Goal: Information Seeking & Learning: Learn about a topic

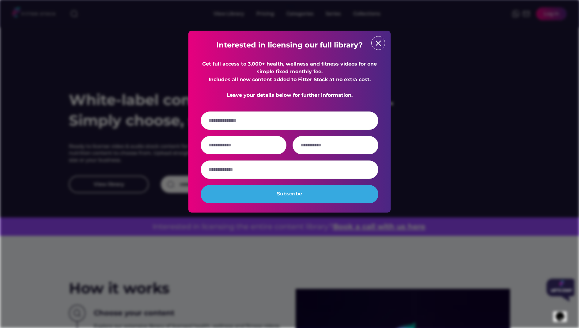
click at [380, 48] on div "close" at bounding box center [378, 43] width 14 height 14
click at [383, 41] on div "close" at bounding box center [378, 43] width 14 height 14
click at [376, 44] on text "close" at bounding box center [378, 43] width 9 height 9
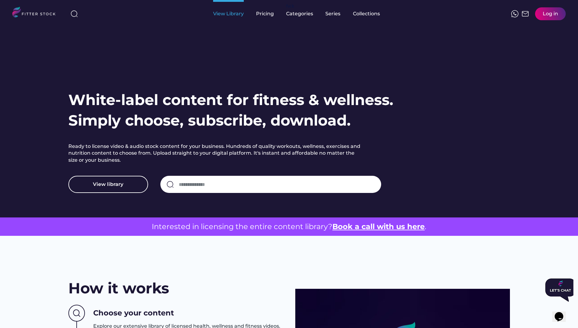
click at [228, 19] on div "View Library" at bounding box center [228, 14] width 31 height 28
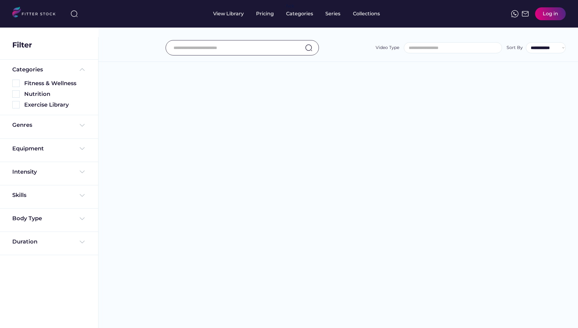
select select
select select "**********"
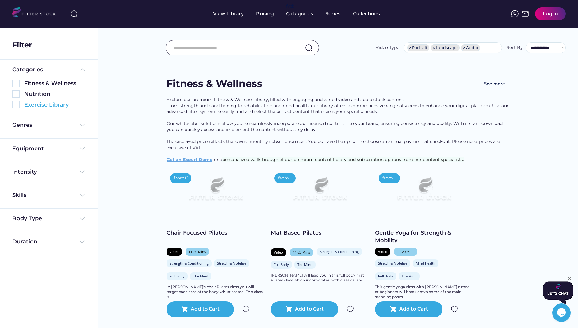
scroll to position [0, 0]
click at [17, 105] on img at bounding box center [15, 104] width 7 height 7
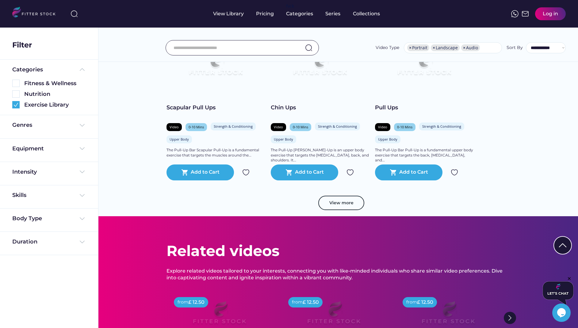
scroll to position [978, 0]
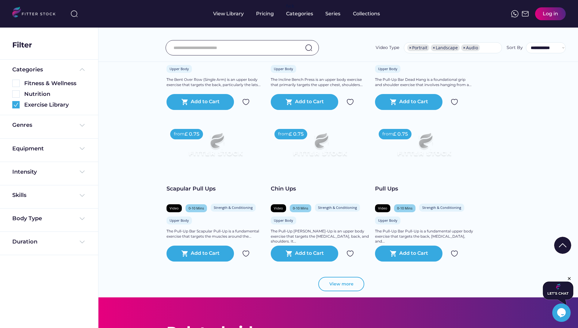
click at [346, 284] on button "View more" at bounding box center [341, 284] width 46 height 15
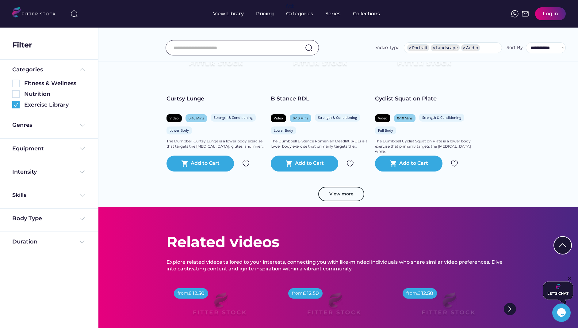
scroll to position [2147, 0]
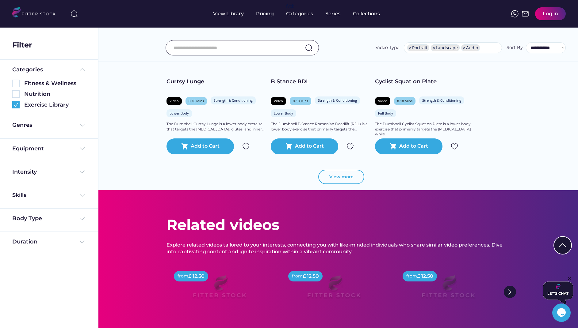
click at [332, 180] on button "View more" at bounding box center [341, 177] width 46 height 15
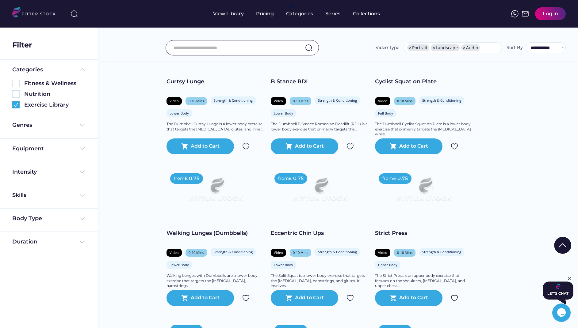
click at [204, 45] on input "input" at bounding box center [234, 47] width 122 height 13
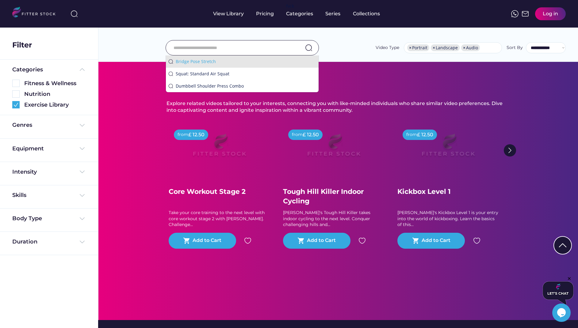
scroll to position [3308, 0]
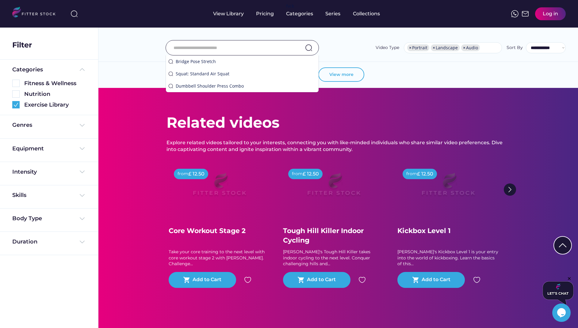
click at [347, 76] on button "View more" at bounding box center [341, 74] width 46 height 15
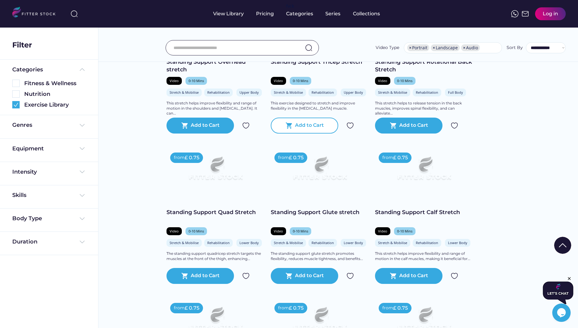
scroll to position [3639, 0]
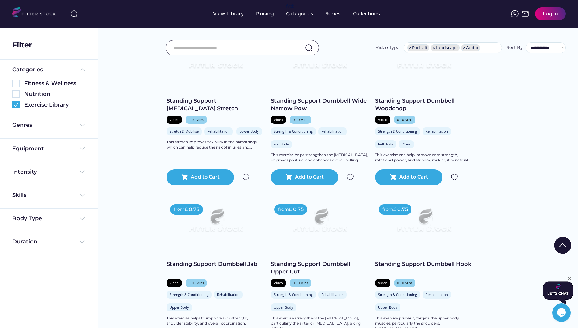
click at [228, 44] on input "input" at bounding box center [234, 47] width 122 height 13
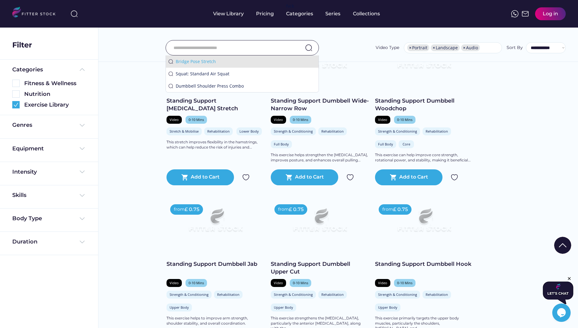
click at [223, 59] on div "Bridge Pose Stretch" at bounding box center [246, 62] width 140 height 6
type input "**********"
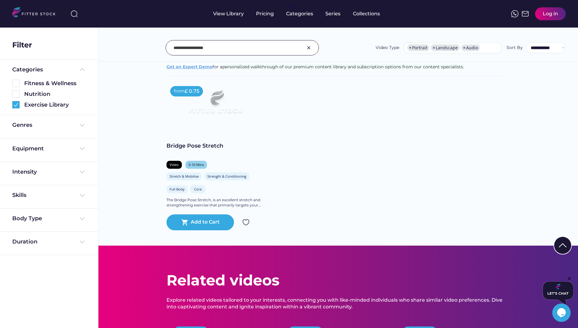
scroll to position [0, 0]
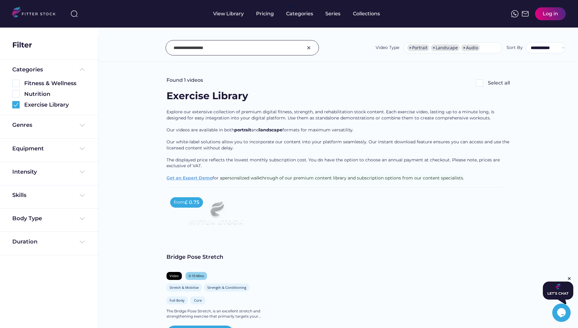
click at [311, 46] on img at bounding box center [308, 47] width 7 height 7
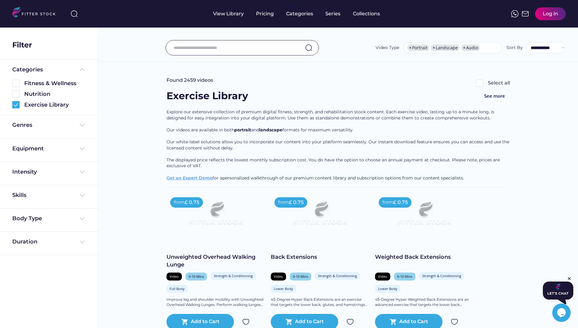
click at [253, 47] on input "input" at bounding box center [234, 47] width 122 height 13
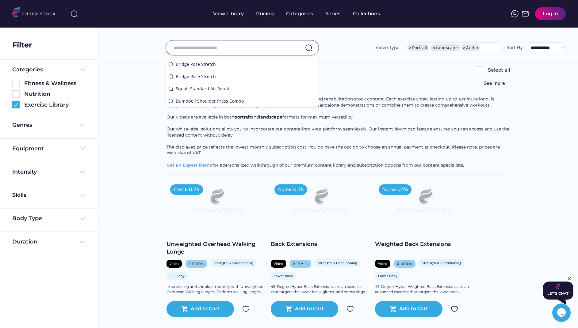
scroll to position [14, 0]
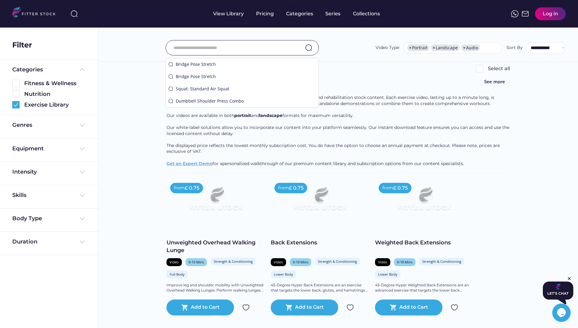
click at [229, 46] on input "input" at bounding box center [234, 47] width 122 height 13
type input "**********"
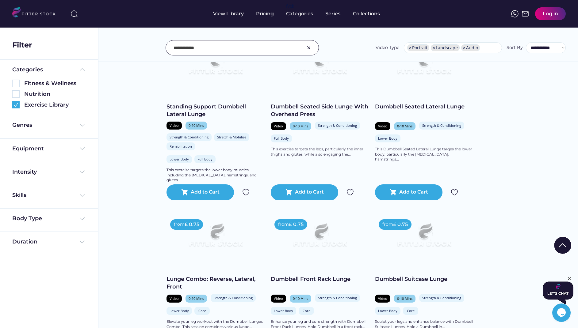
scroll to position [303, 0]
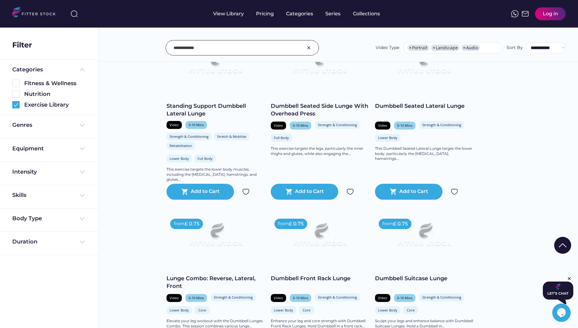
click at [86, 150] on div "Equipment" at bounding box center [49, 150] width 98 height 23
click at [81, 146] on img at bounding box center [81, 148] width 7 height 7
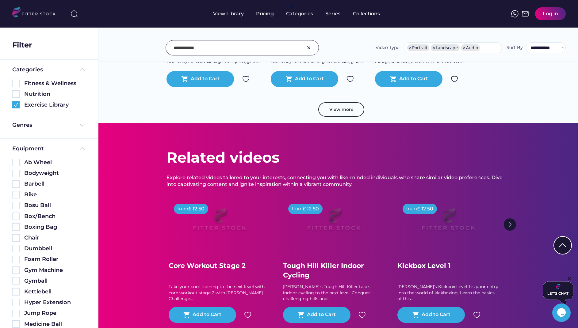
scroll to position [1173, 0]
